Goal: Transaction & Acquisition: Subscribe to service/newsletter

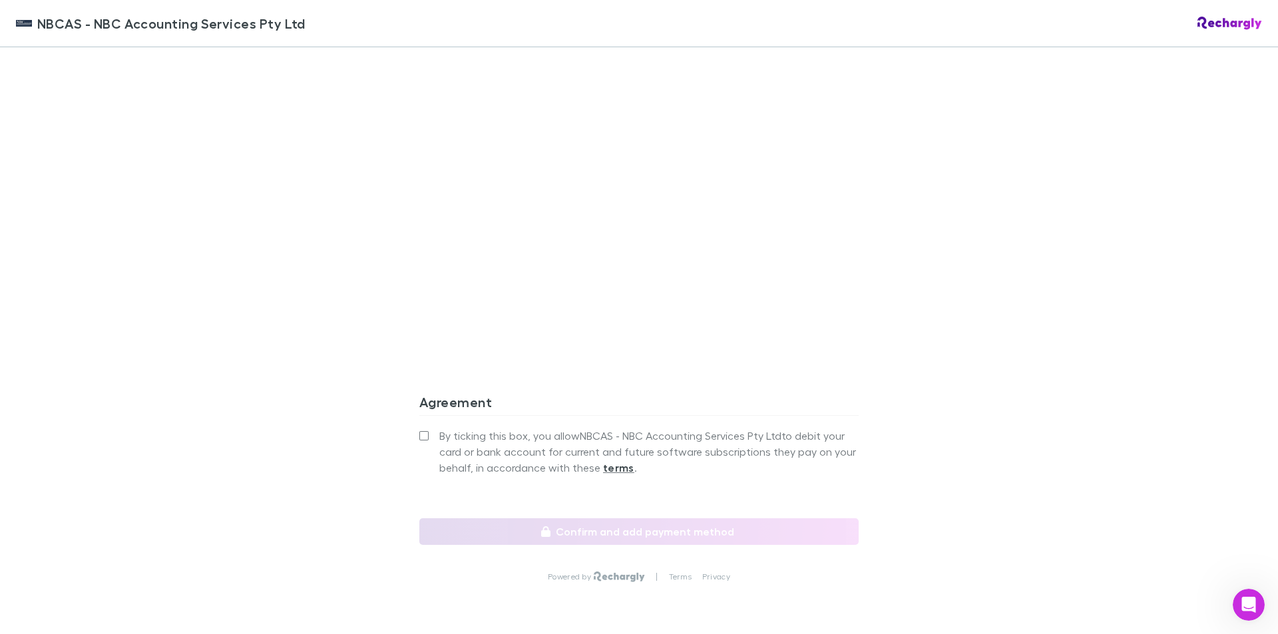
scroll to position [1065, 0]
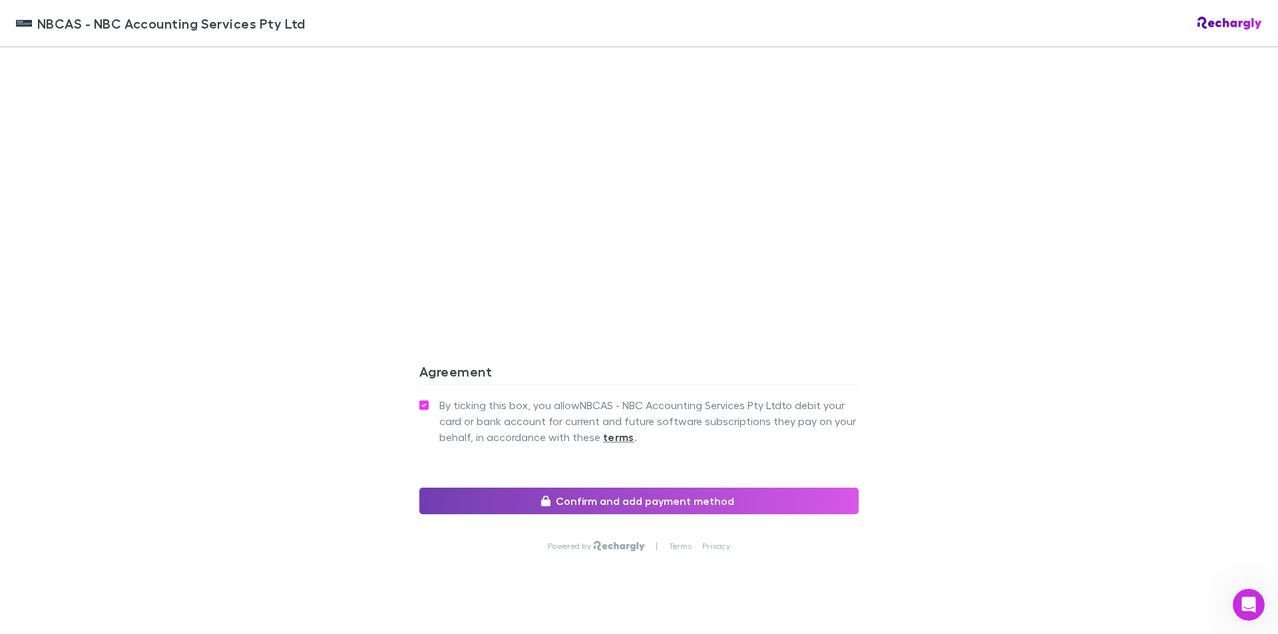
click at [649, 499] on button "Confirm and add payment method" at bounding box center [638, 501] width 439 height 27
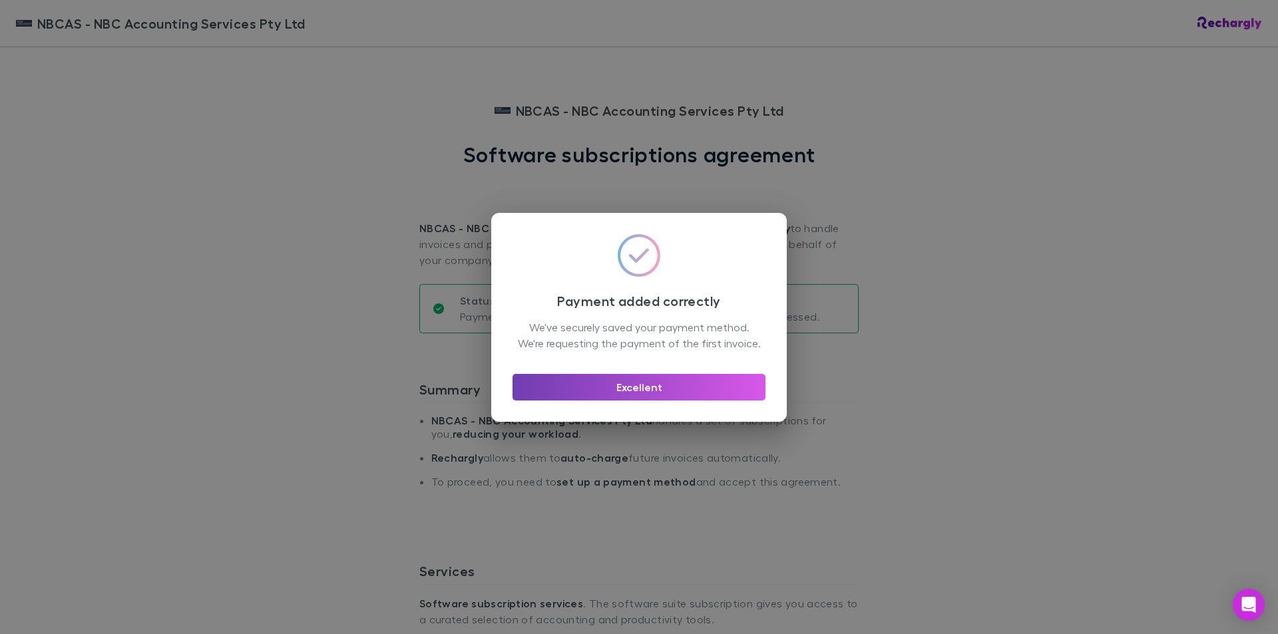
click at [642, 391] on button "Excellent" at bounding box center [639, 387] width 253 height 27
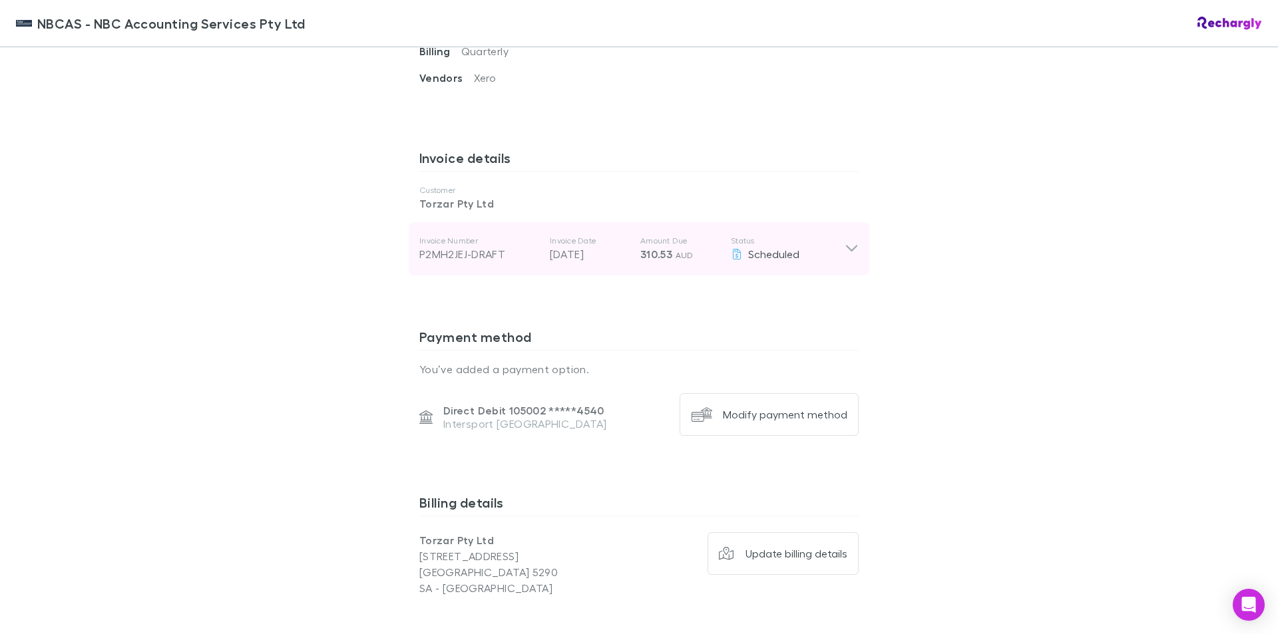
scroll to position [417, 0]
